Goal: Navigation & Orientation: Find specific page/section

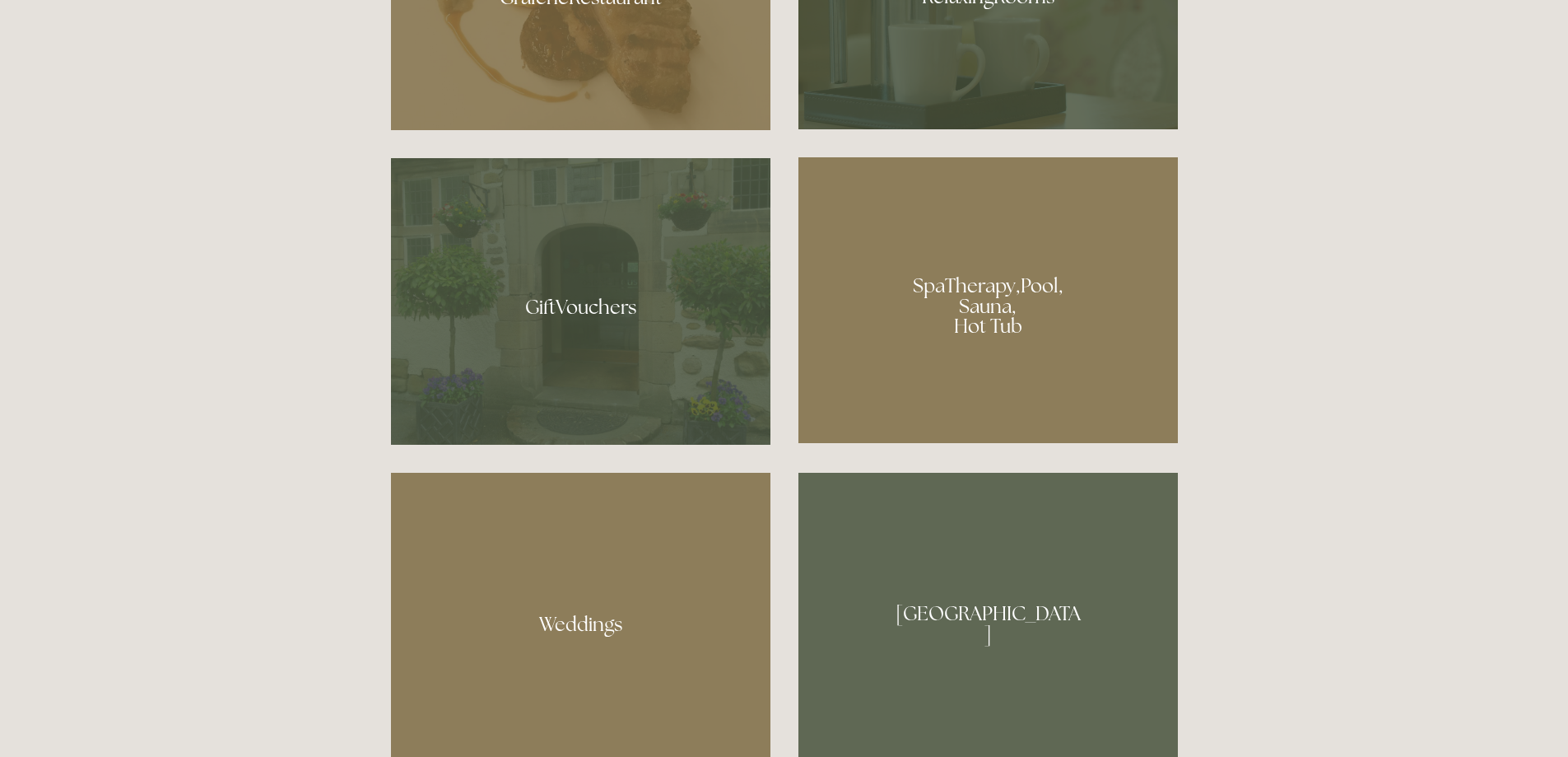
scroll to position [1318, 0]
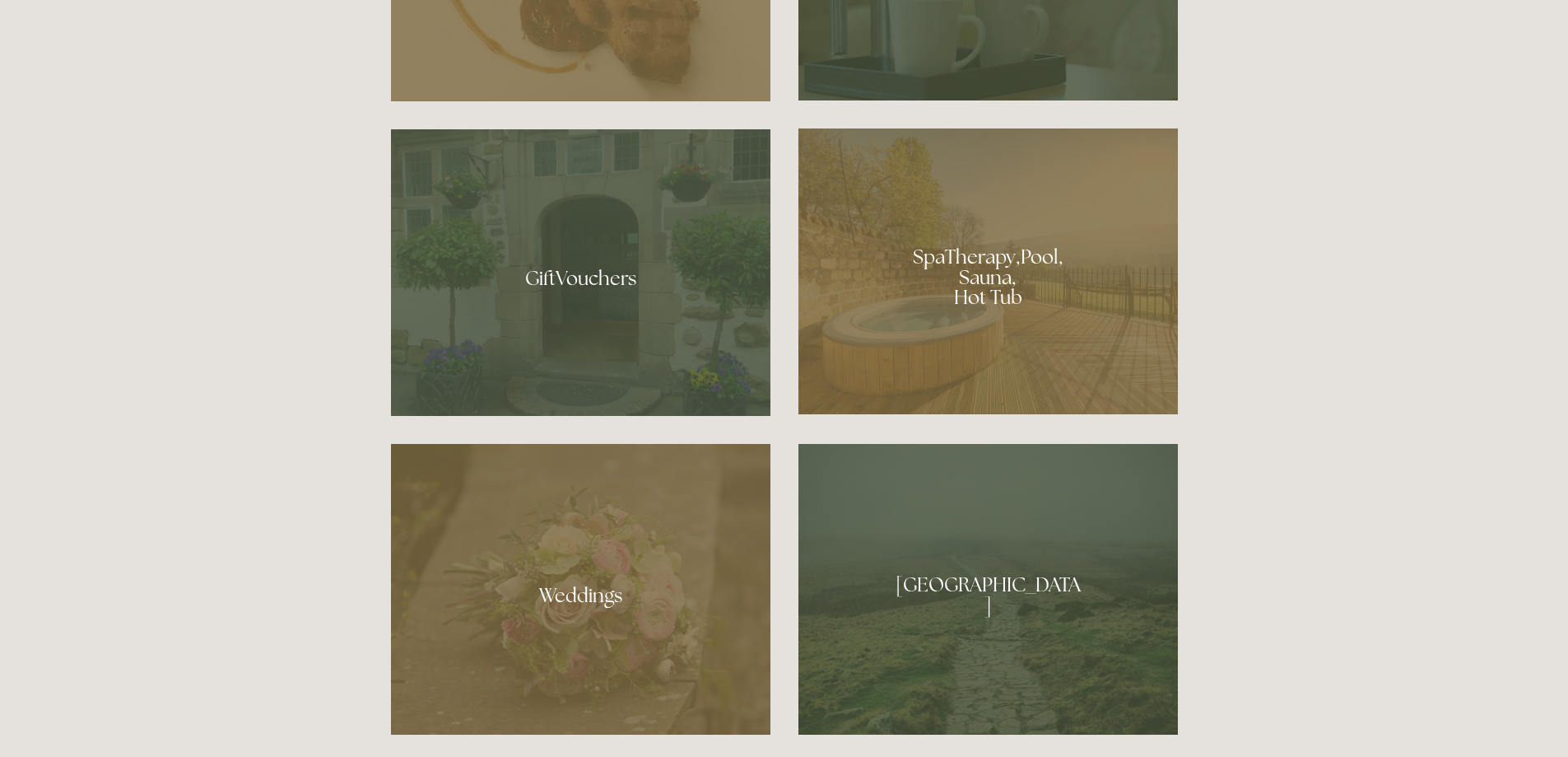
click at [965, 303] on div at bounding box center [988, 271] width 379 height 285
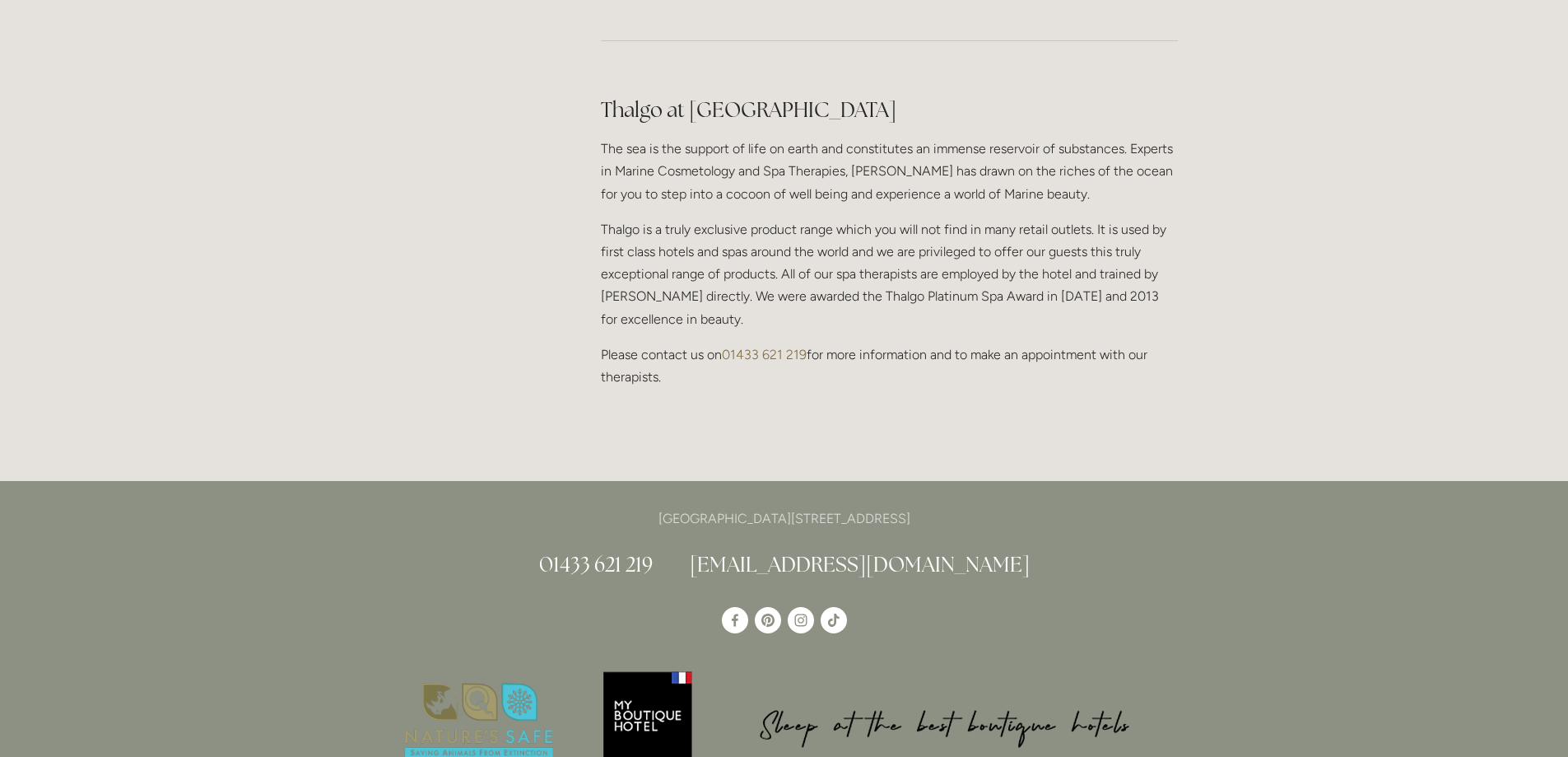
scroll to position [1648, 0]
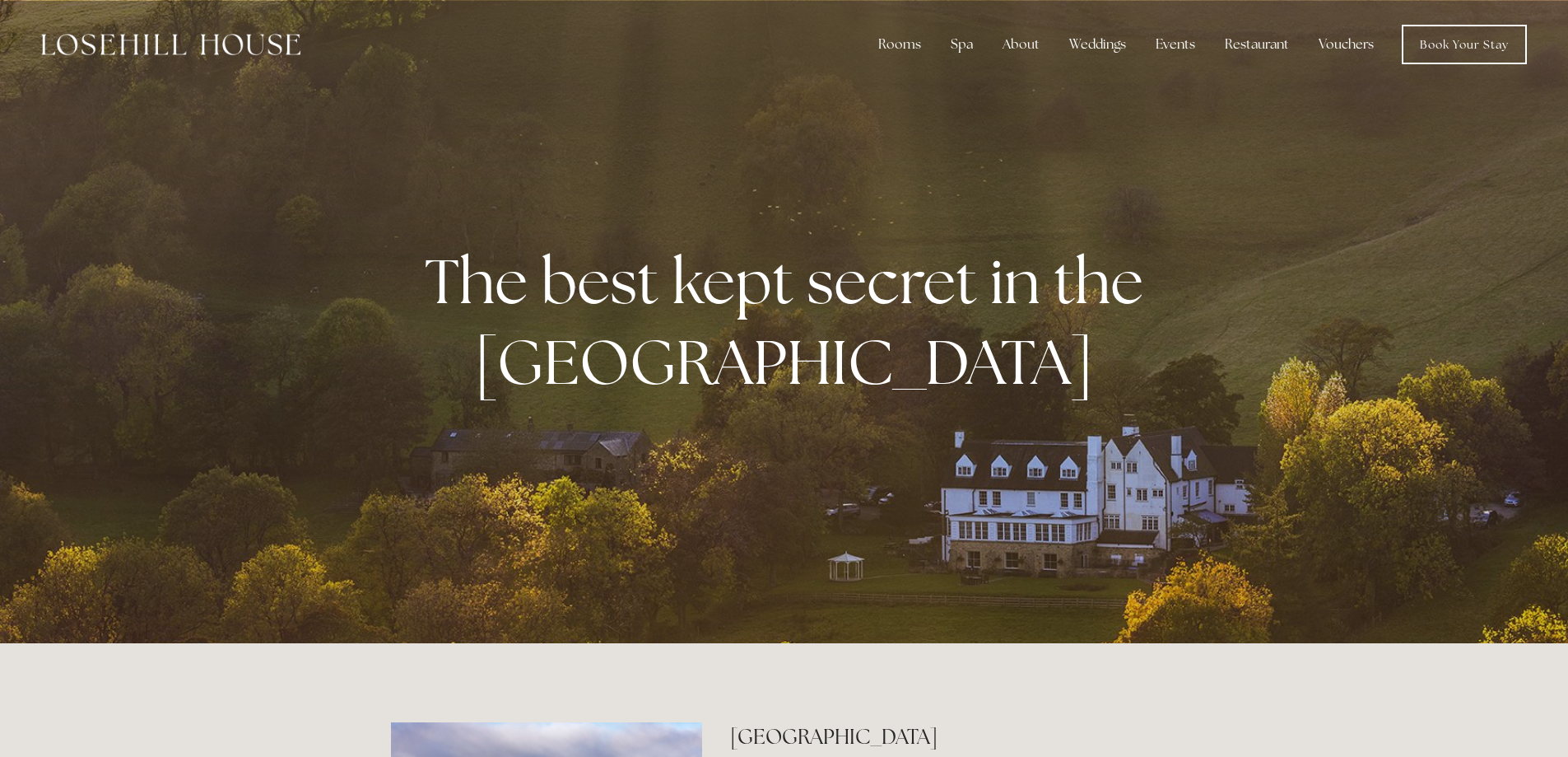
scroll to position [1318, 0]
